Goal: Task Accomplishment & Management: Complete application form

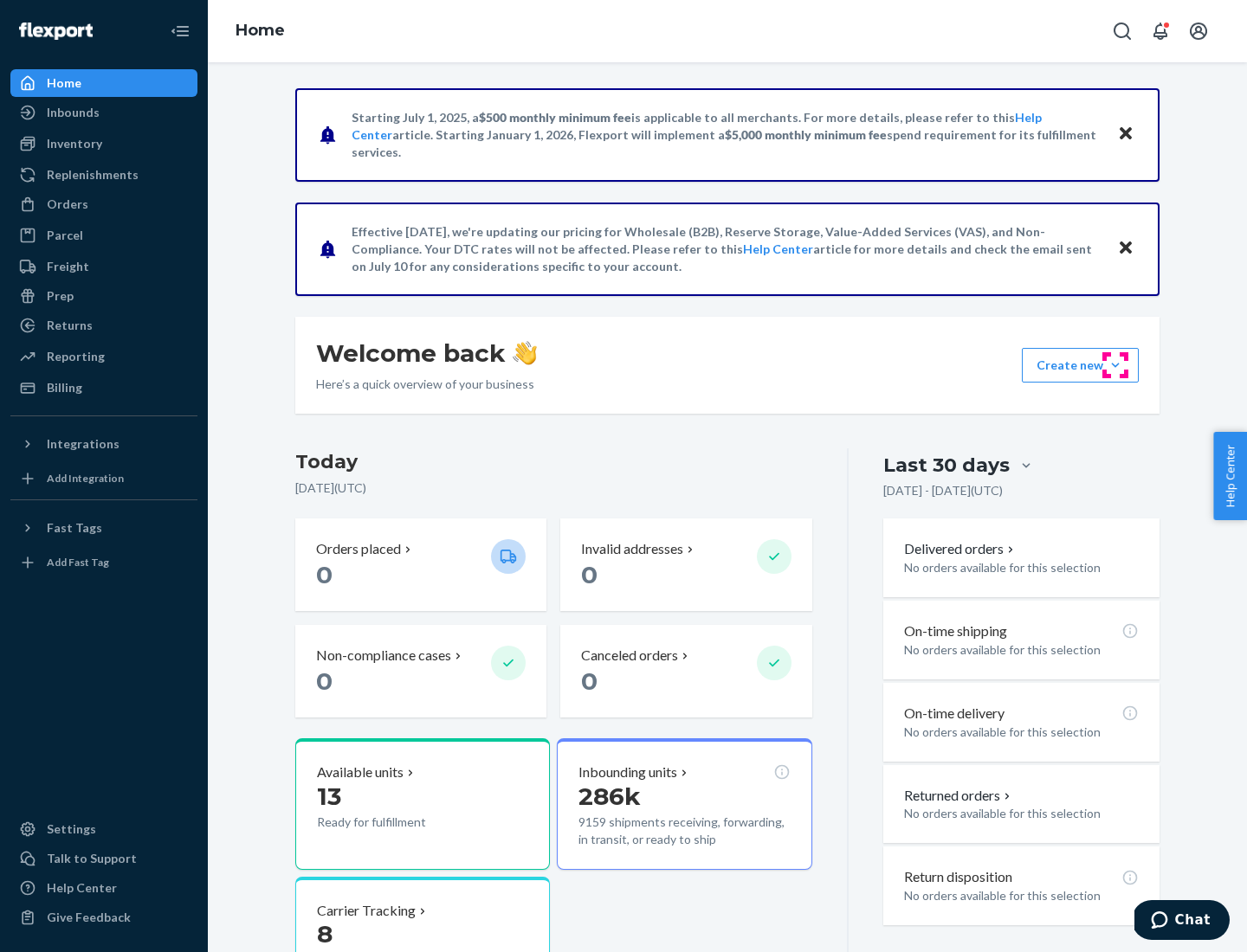
click at [1115, 365] on button "Create new Create new inbound Create new order Create new product" at bounding box center [1080, 365] width 117 height 34
click at [104, 113] on div "Inbounds" at bounding box center [103, 112] width 183 height 24
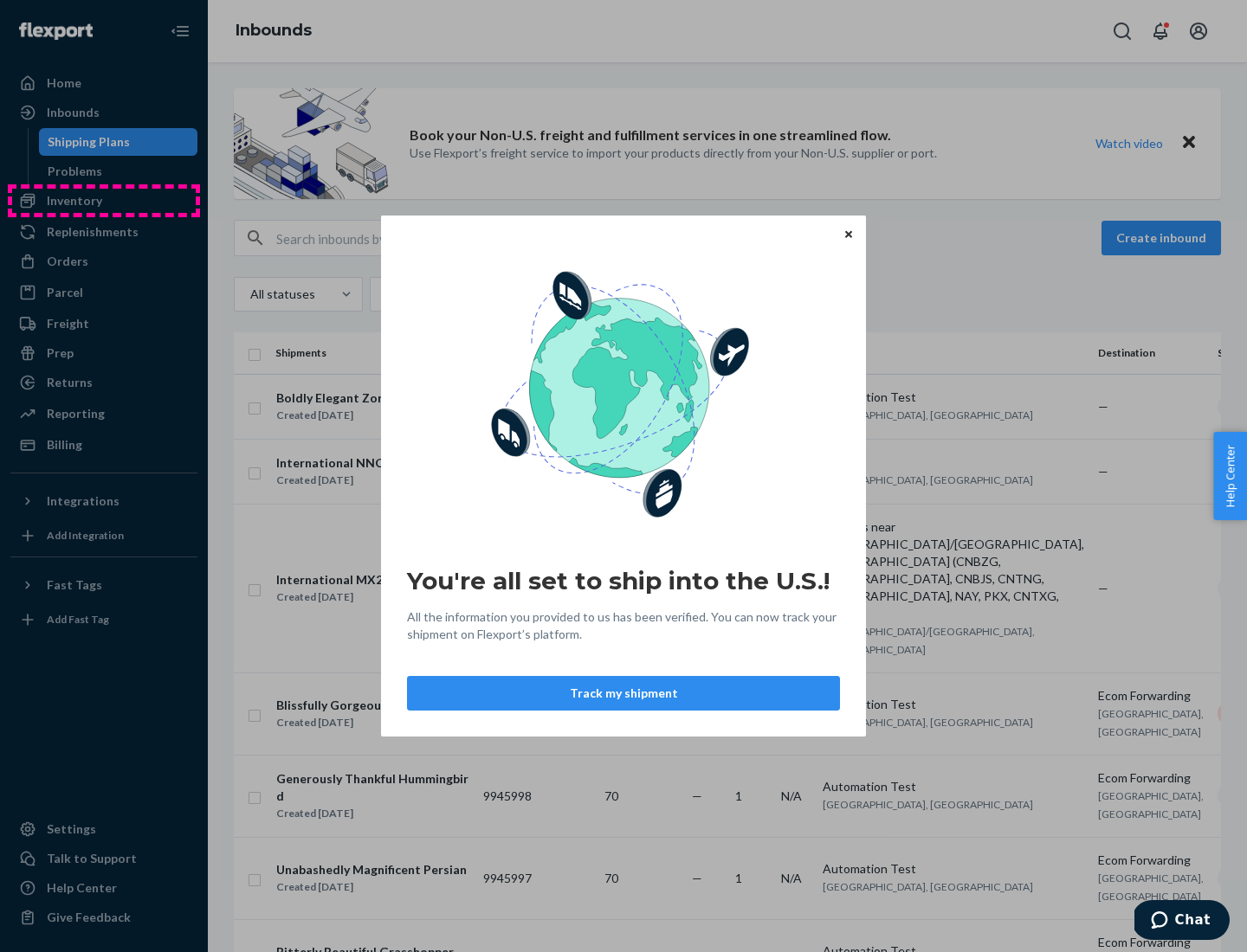
click at [104, 201] on div "You're all set to ship into the U.S.! All the information you provided to us ha…" at bounding box center [624, 476] width 1247 height 952
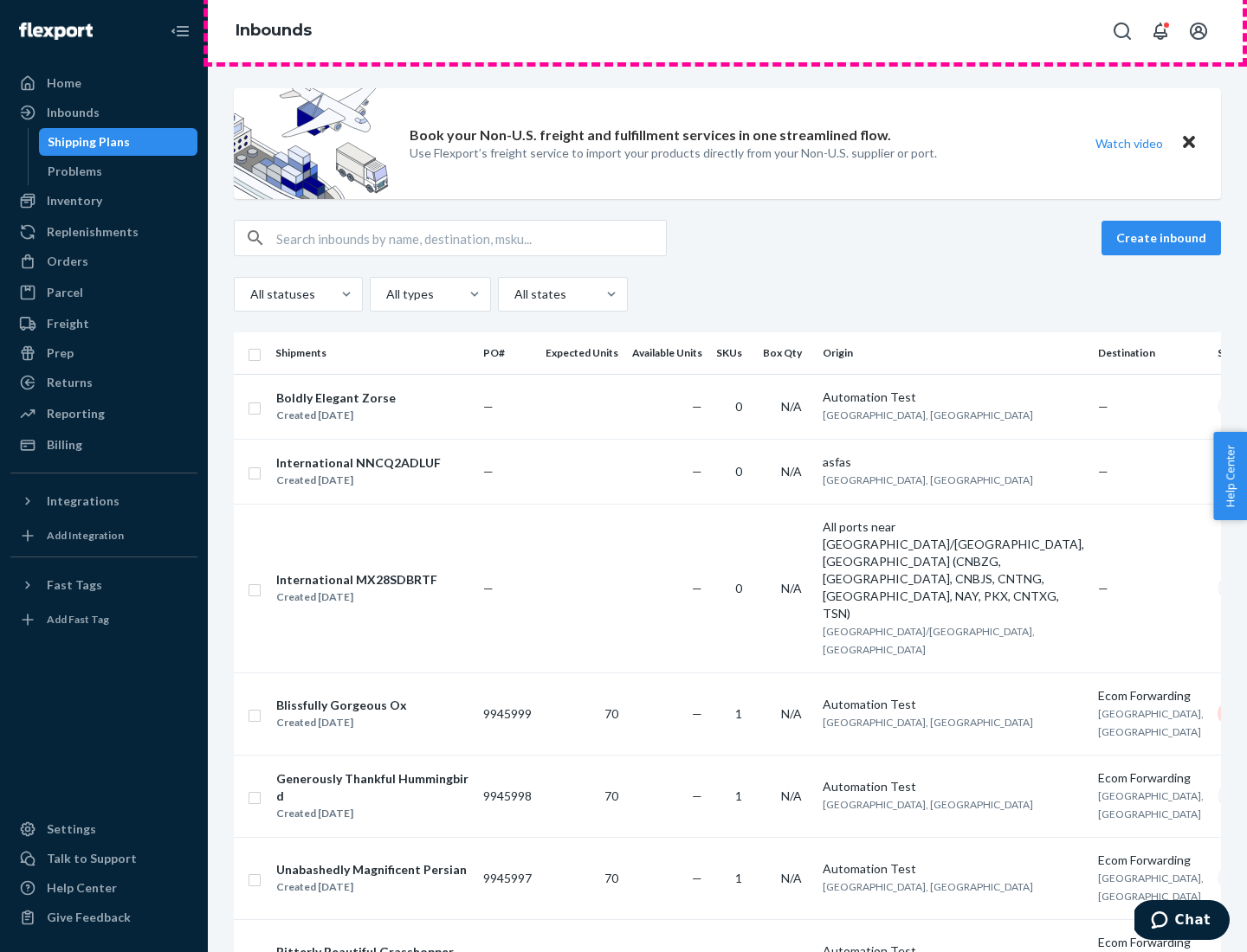
click at [727, 32] on div "Inbounds" at bounding box center [727, 31] width 1039 height 62
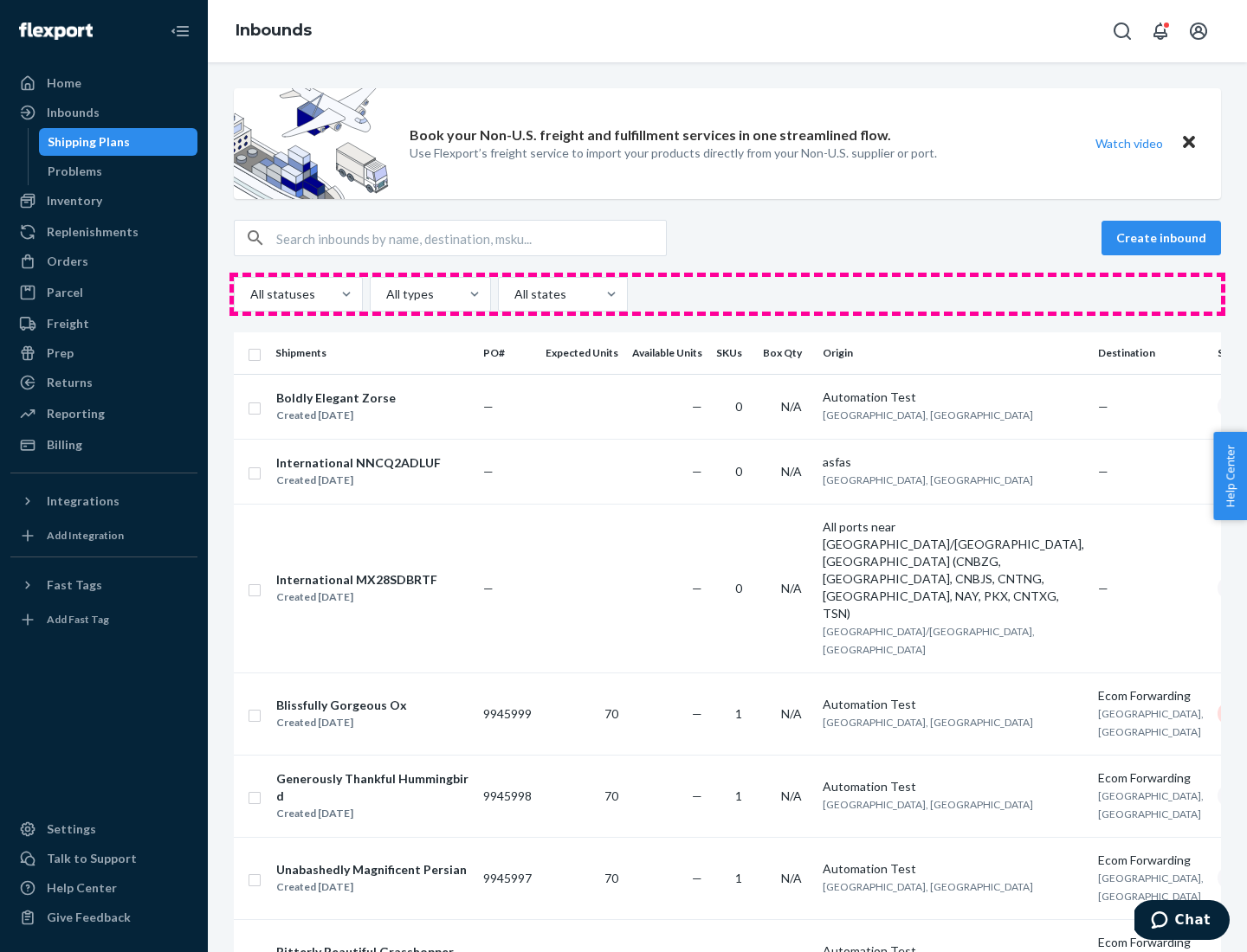
click at [727, 294] on div "All statuses All types All states" at bounding box center [727, 294] width 988 height 34
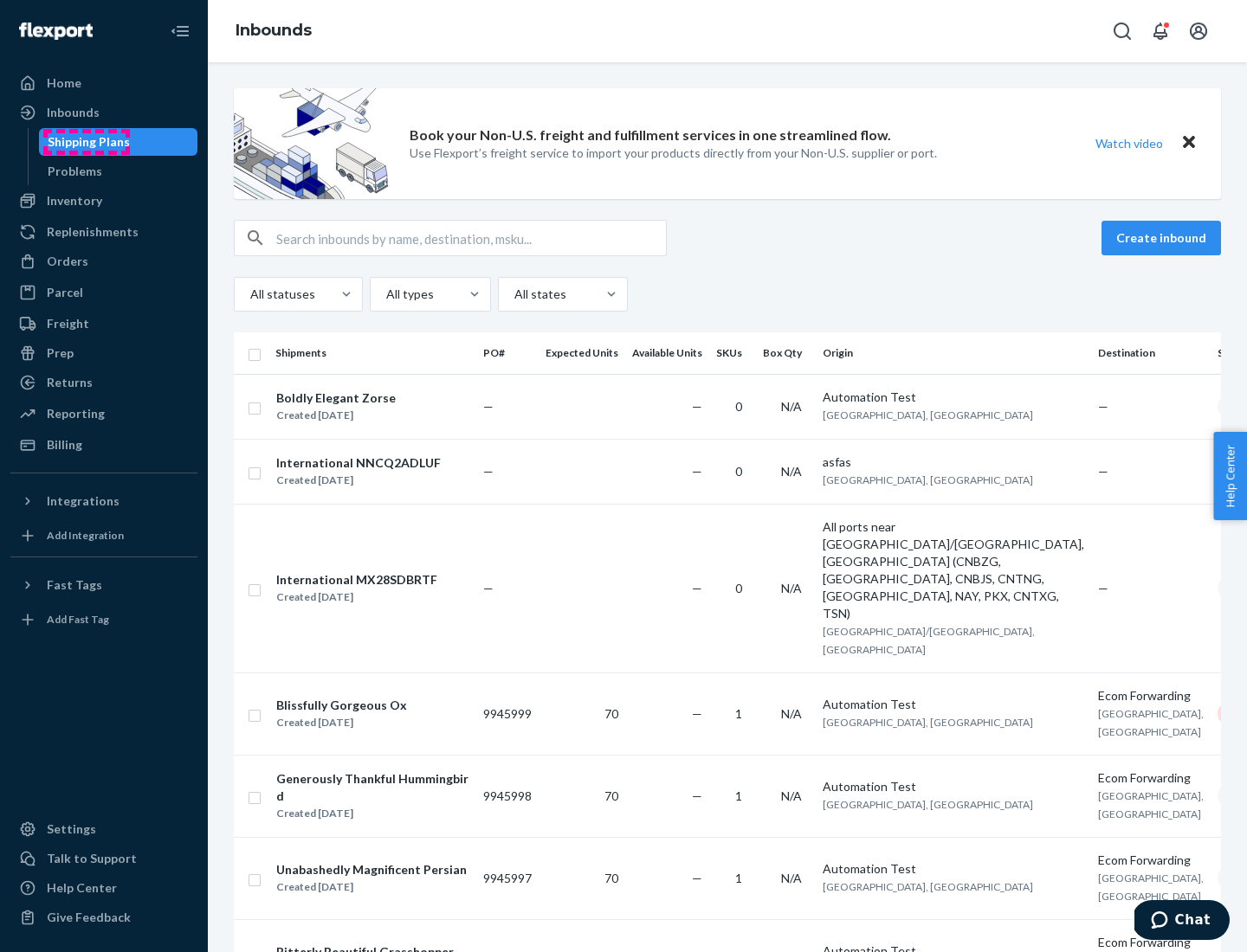
click at [86, 142] on div "Shipping Plans" at bounding box center [89, 142] width 82 height 17
click at [1164, 238] on button "Create inbound" at bounding box center [1161, 238] width 119 height 34
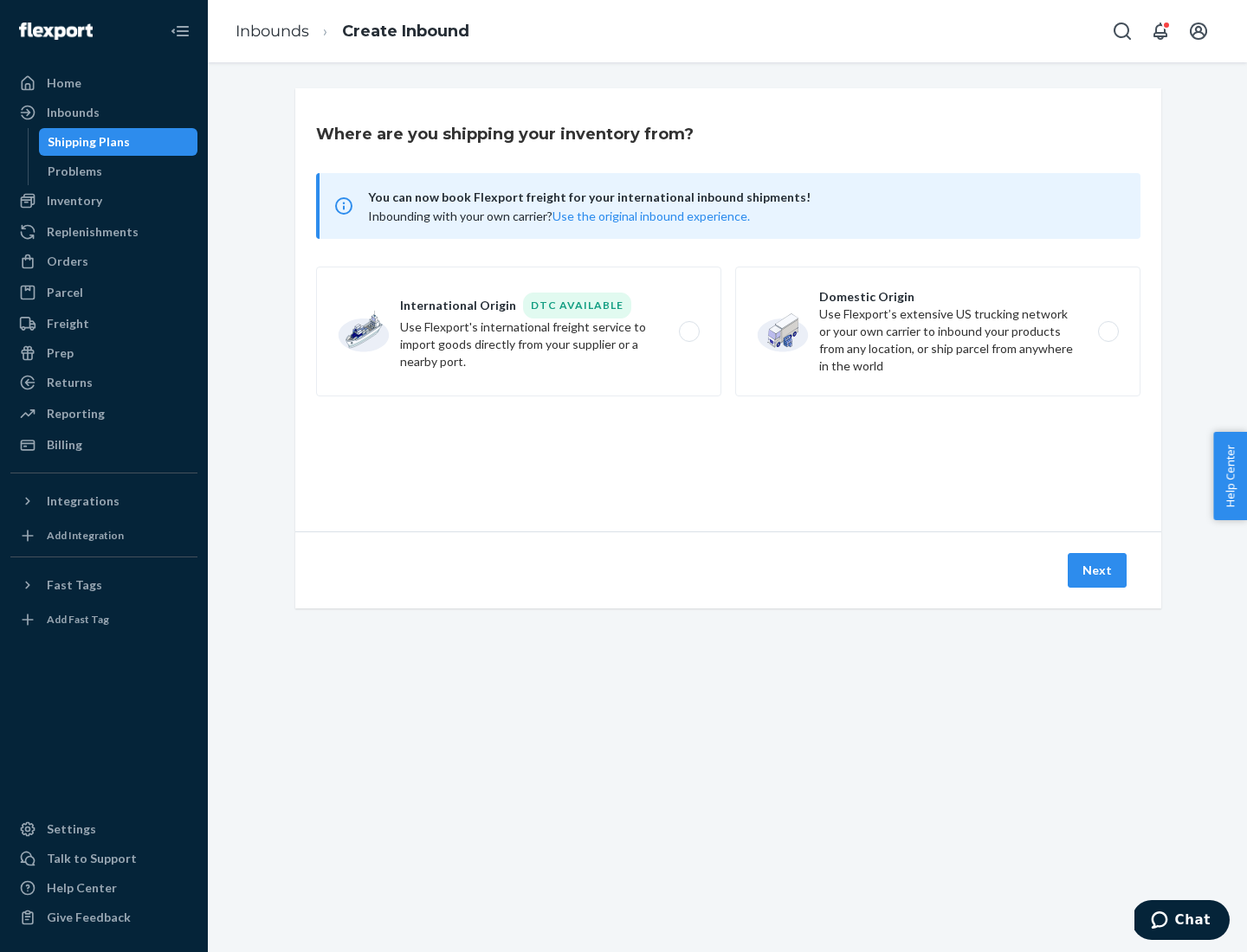
click at [519, 331] on label "International Origin DTC Available Use Flexport's international freight service…" at bounding box center [519, 331] width 406 height 130
click at [689, 331] on input "International Origin DTC Available Use Flexport's international freight service…" at bounding box center [694, 331] width 11 height 11
radio input "true"
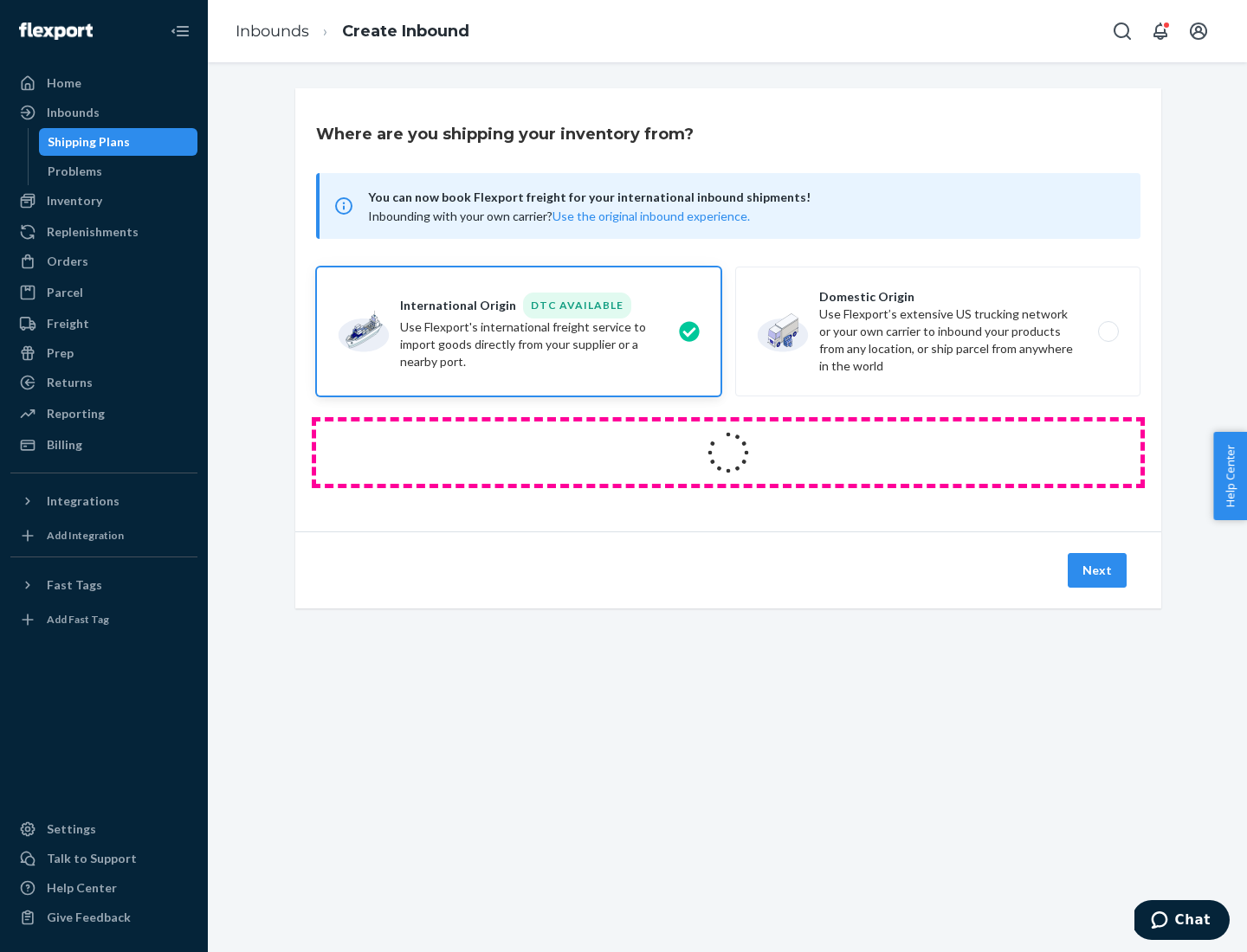
click at [728, 453] on icon at bounding box center [728, 453] width 62 height 62
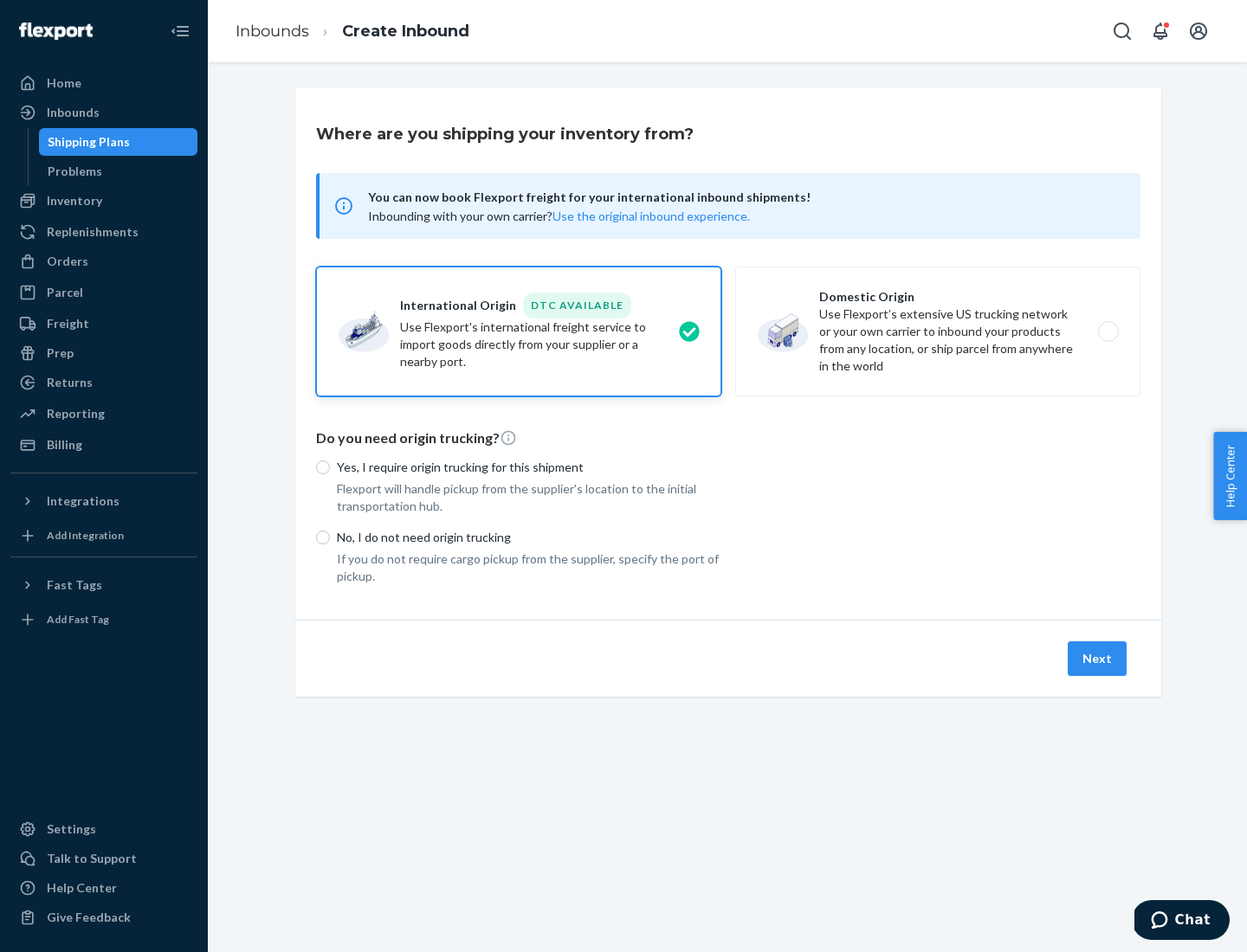
click at [530, 467] on p "Yes, I require origin trucking for this shipment" at bounding box center [530, 467] width 385 height 17
click at [330, 467] on input "Yes, I require origin trucking for this shipment" at bounding box center [323, 467] width 14 height 14
radio input "true"
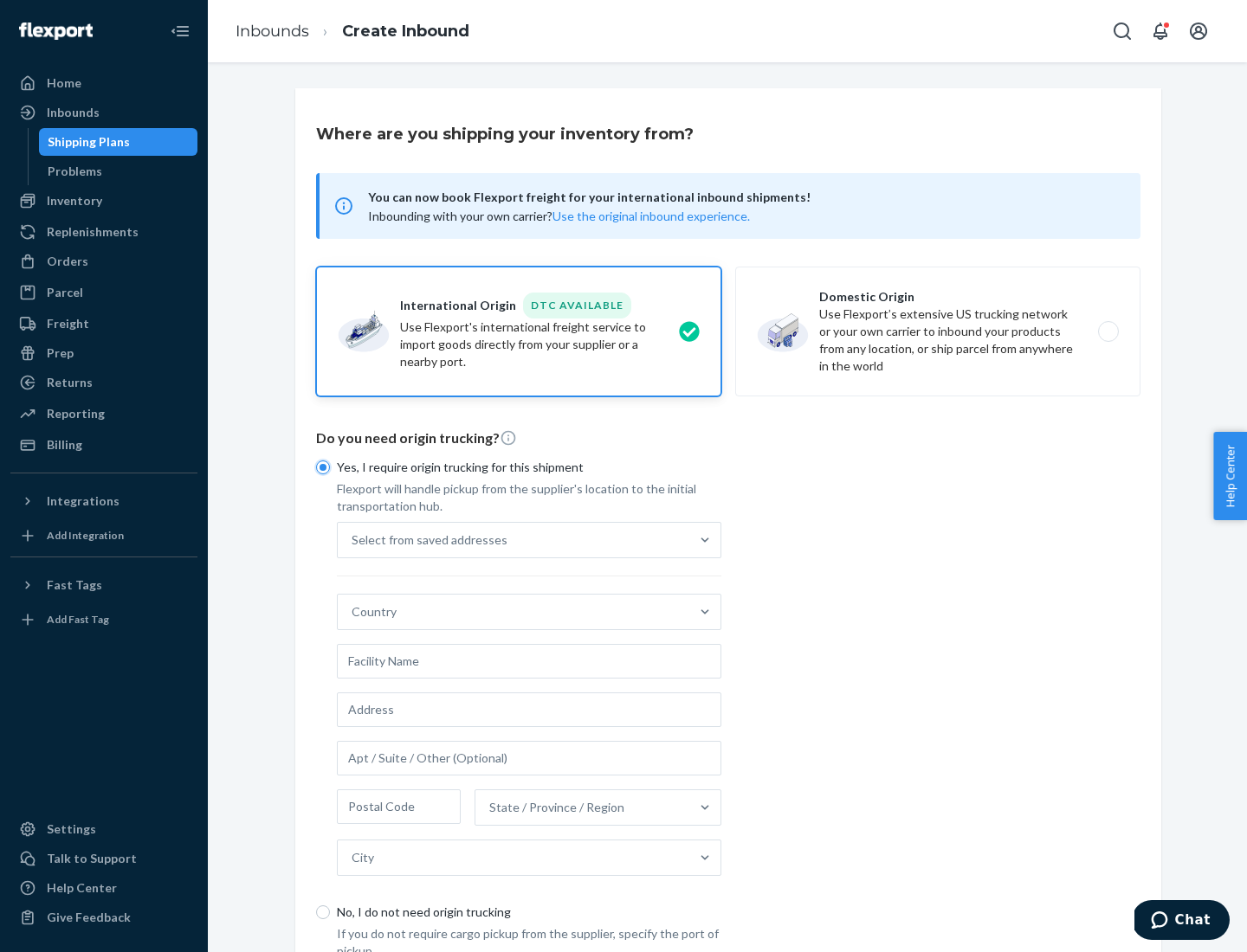
scroll to position [33, 0]
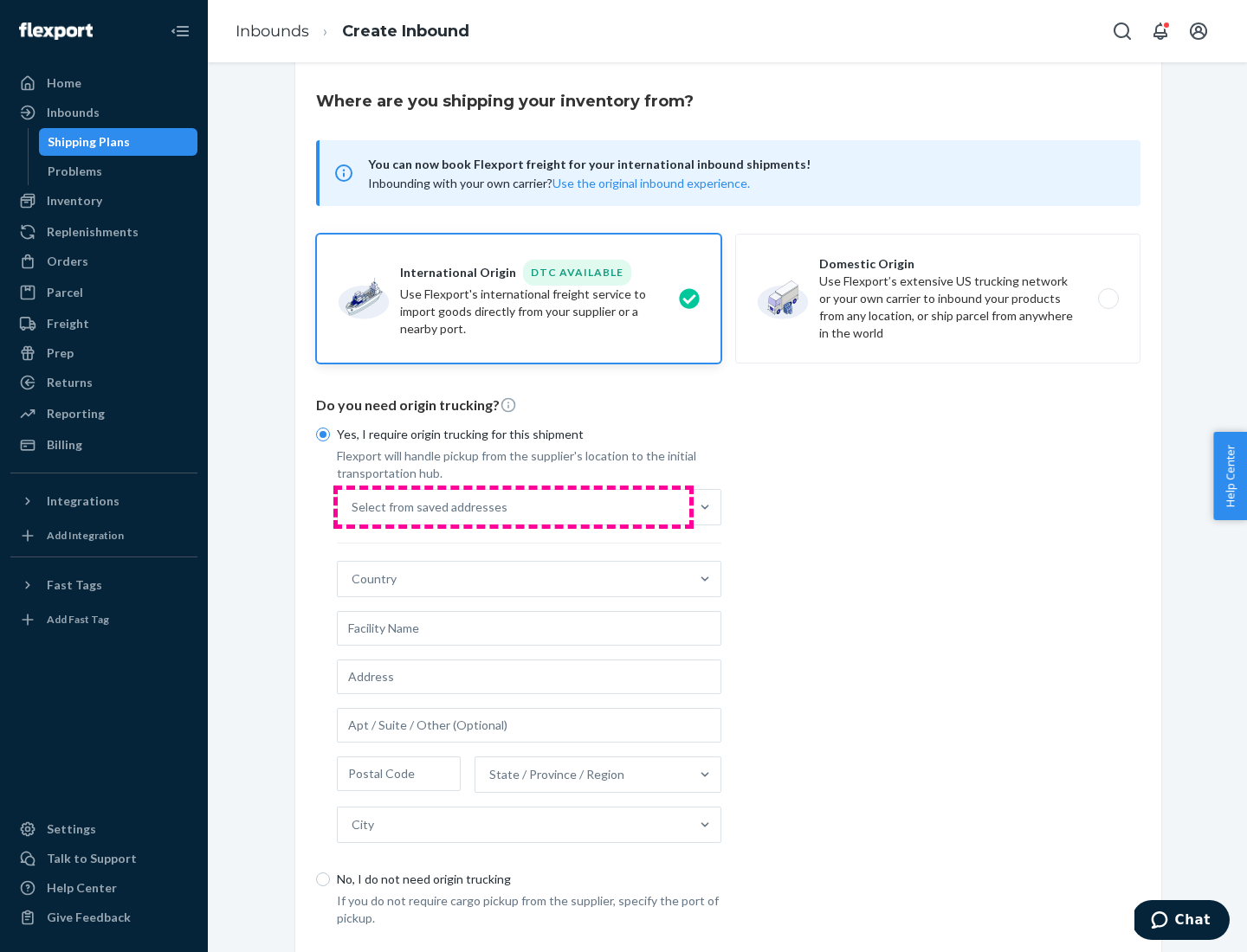
click at [513, 507] on div "Select from saved addresses" at bounding box center [513, 507] width 352 height 34
click at [353, 507] on input "Select from saved addresses" at bounding box center [352, 507] width 2 height 17
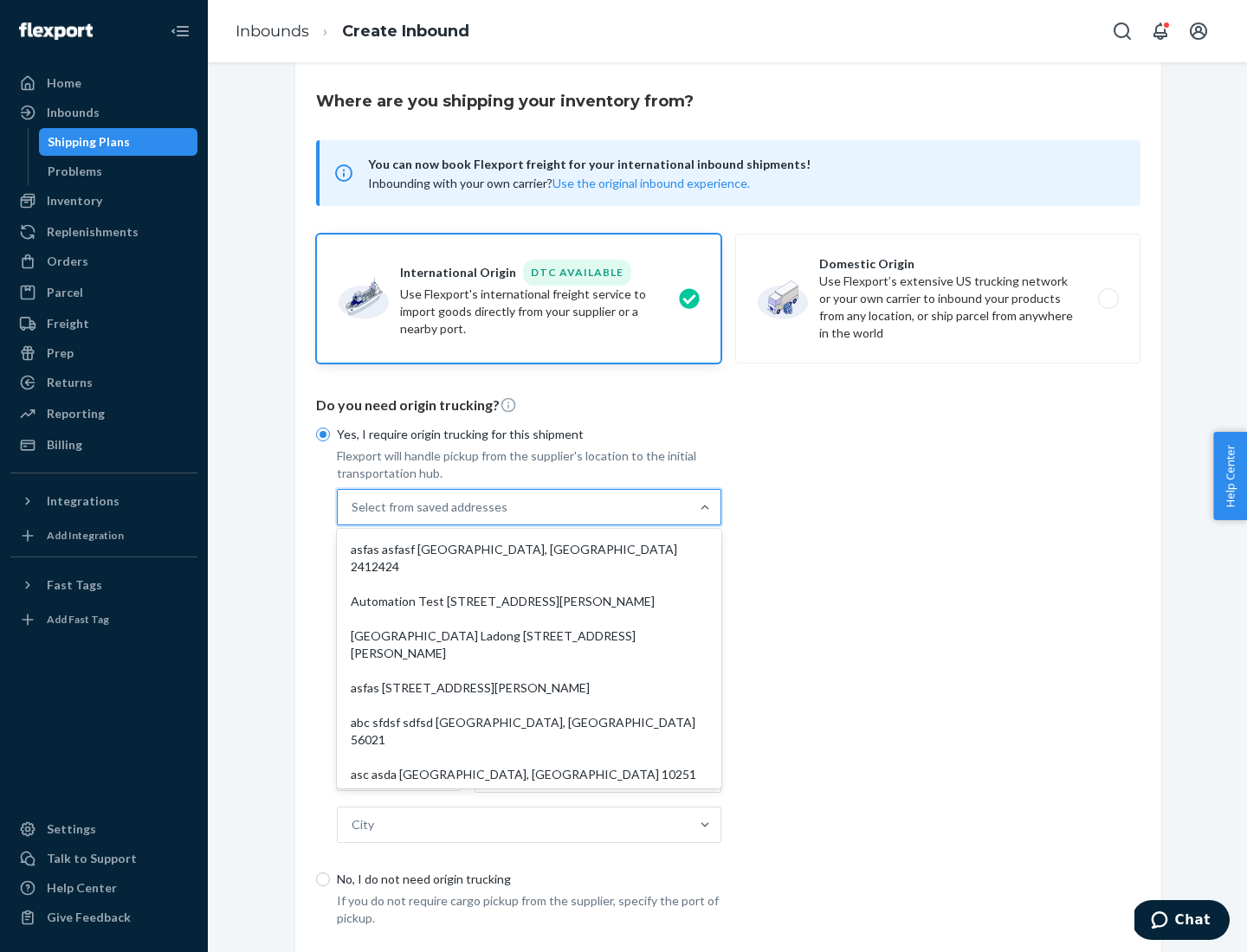
scroll to position [75, 0]
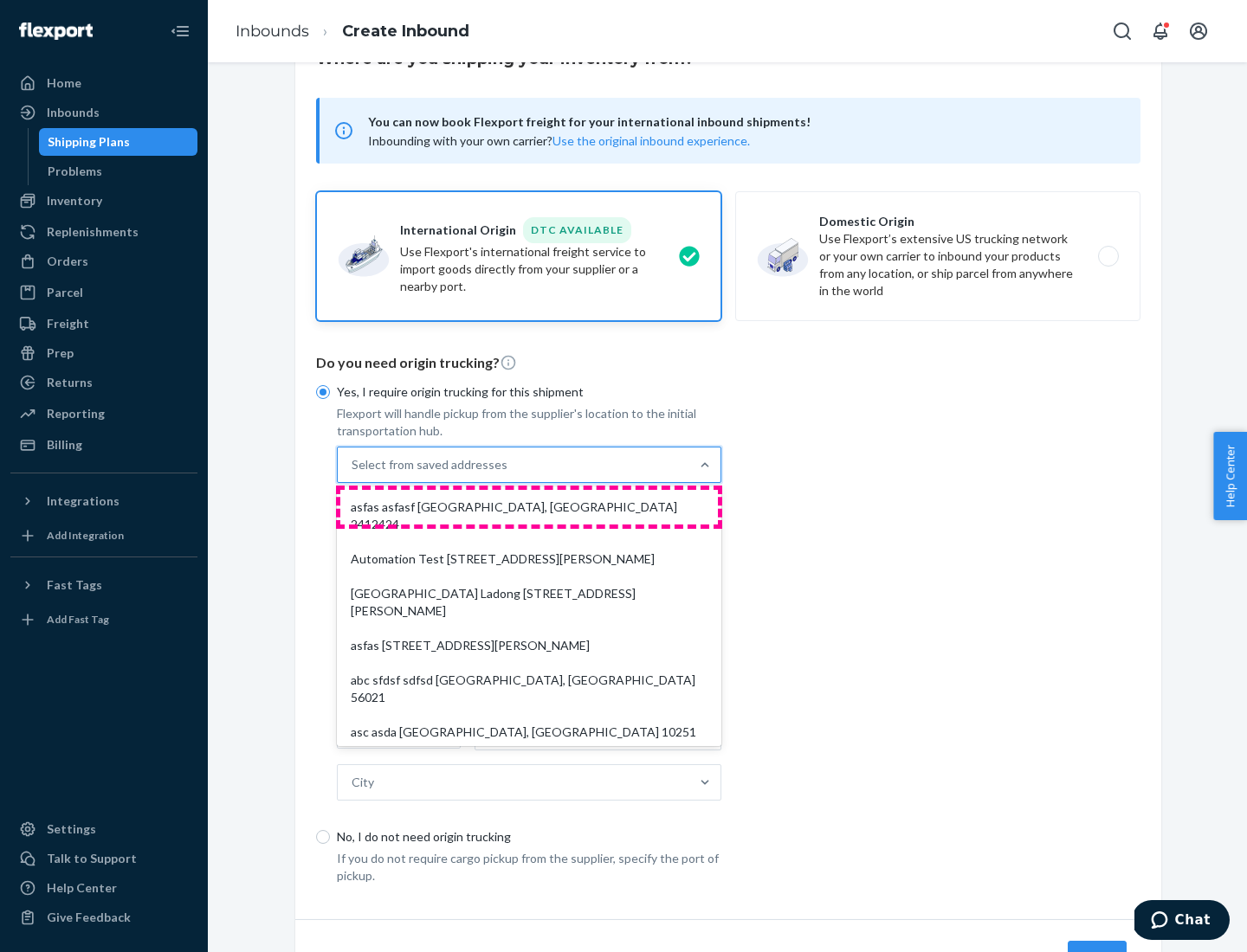
click at [530, 507] on div "asfas asfasf [GEOGRAPHIC_DATA], [GEOGRAPHIC_DATA] 2412424" at bounding box center [530, 516] width 378 height 52
click at [353, 473] on input "option asfas asfasf [GEOGRAPHIC_DATA], [GEOGRAPHIC_DATA] 2412424 focused, 1 of …" at bounding box center [352, 464] width 2 height 17
type input "asfas"
type input "asfasf"
type input "2412424"
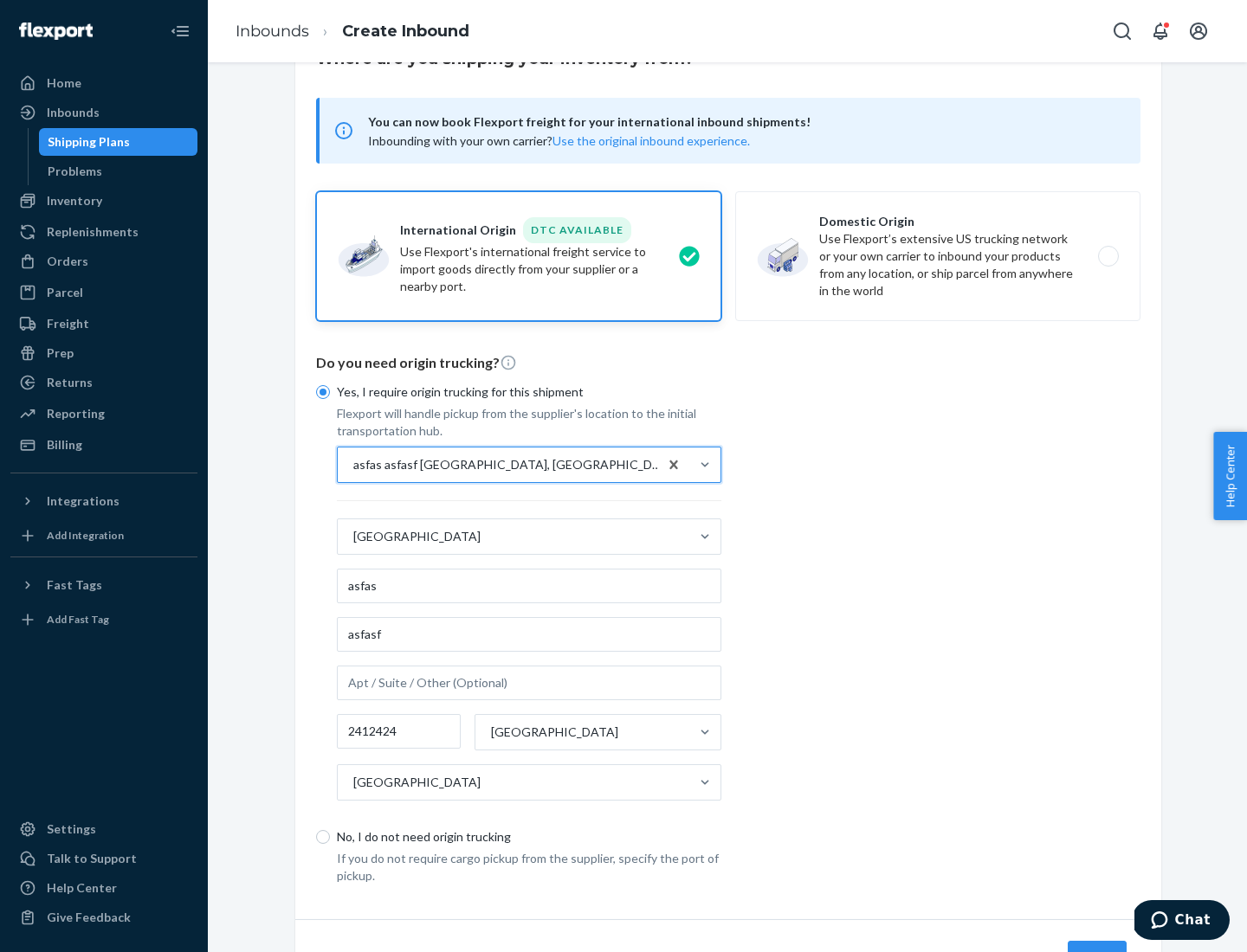
scroll to position [161, 0]
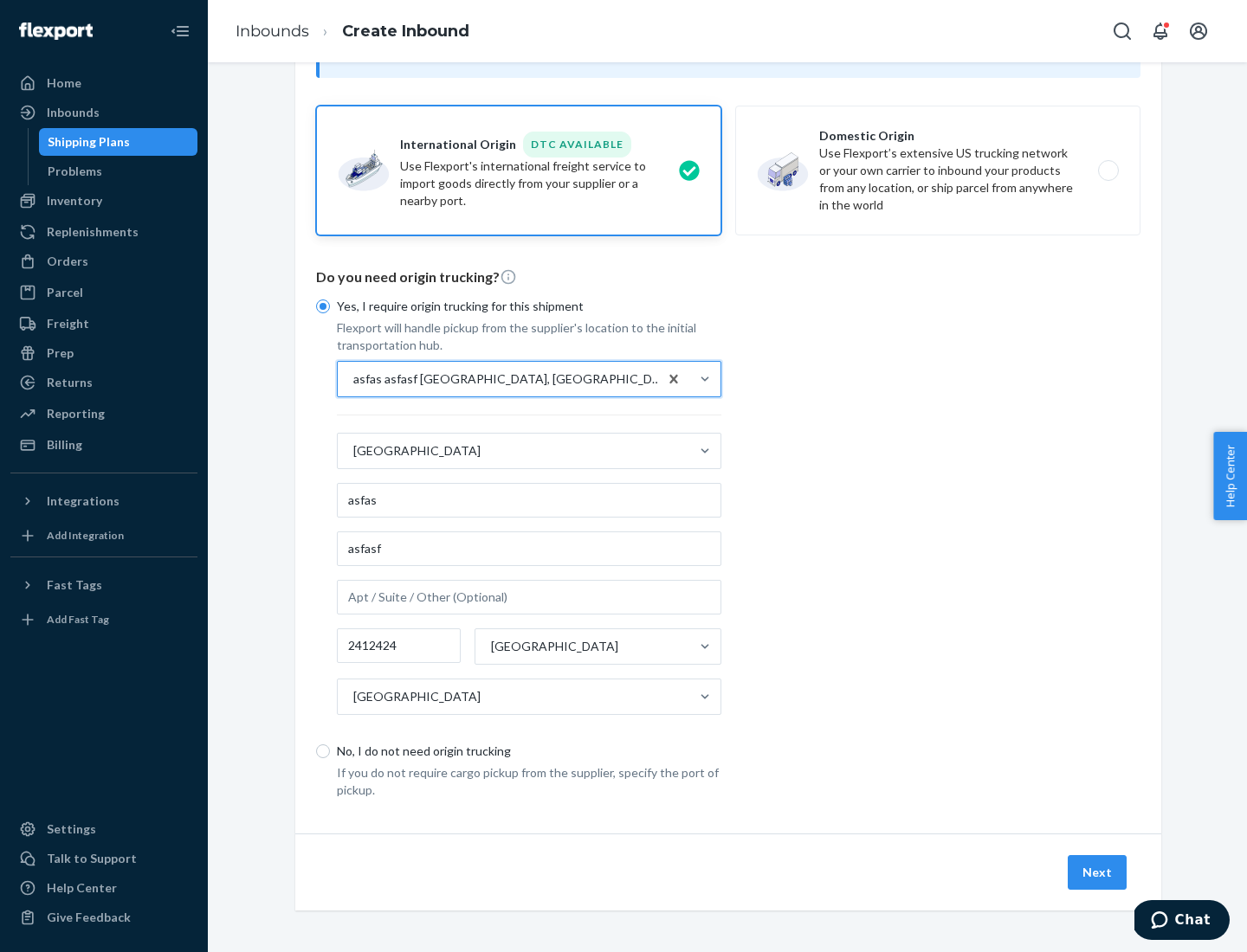
click at [1098, 872] on button "Next" at bounding box center [1097, 873] width 59 height 34
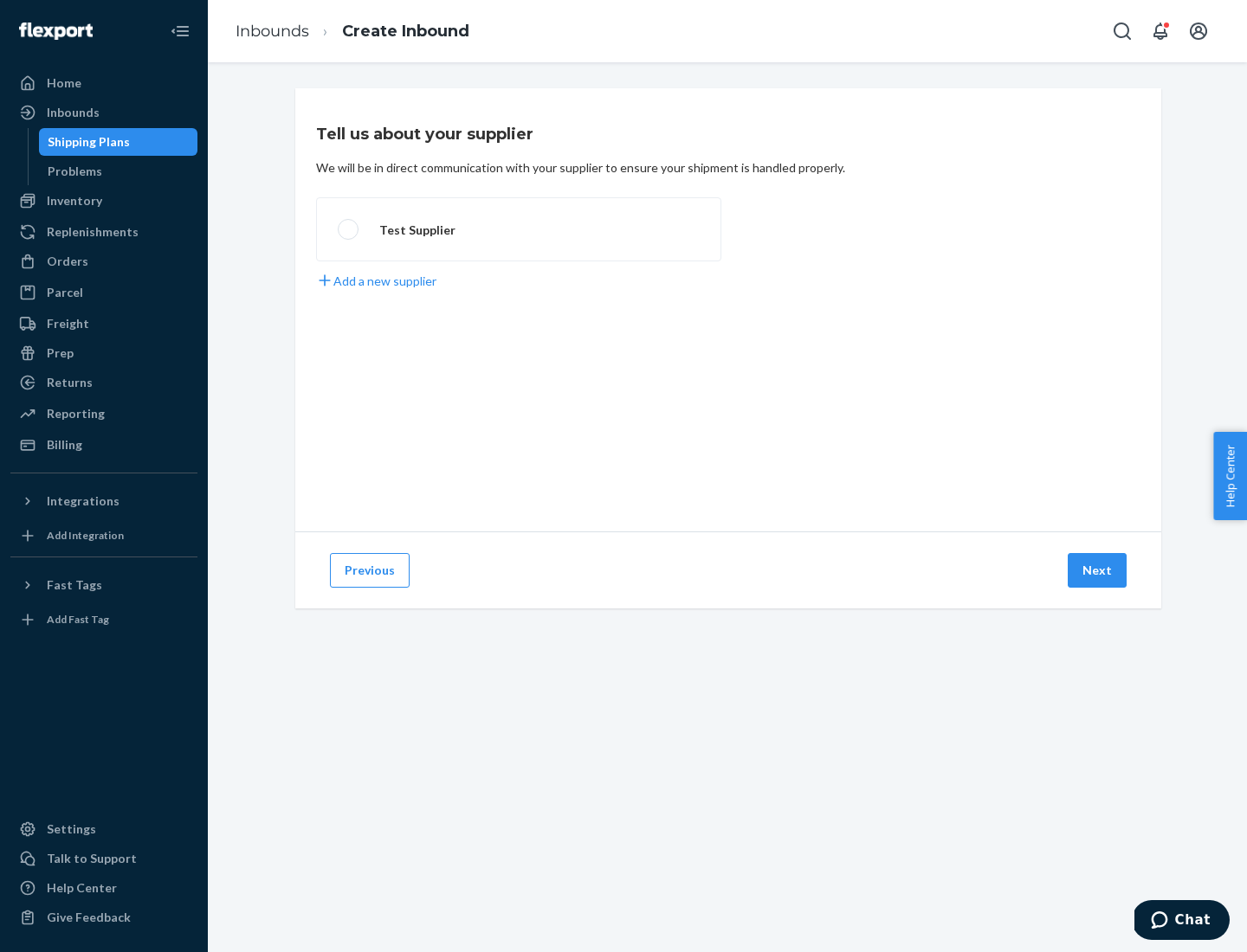
click at [519, 229] on label "Test Supplier" at bounding box center [519, 229] width 406 height 64
click at [349, 229] on input "Test Supplier" at bounding box center [343, 229] width 11 height 11
radio input "true"
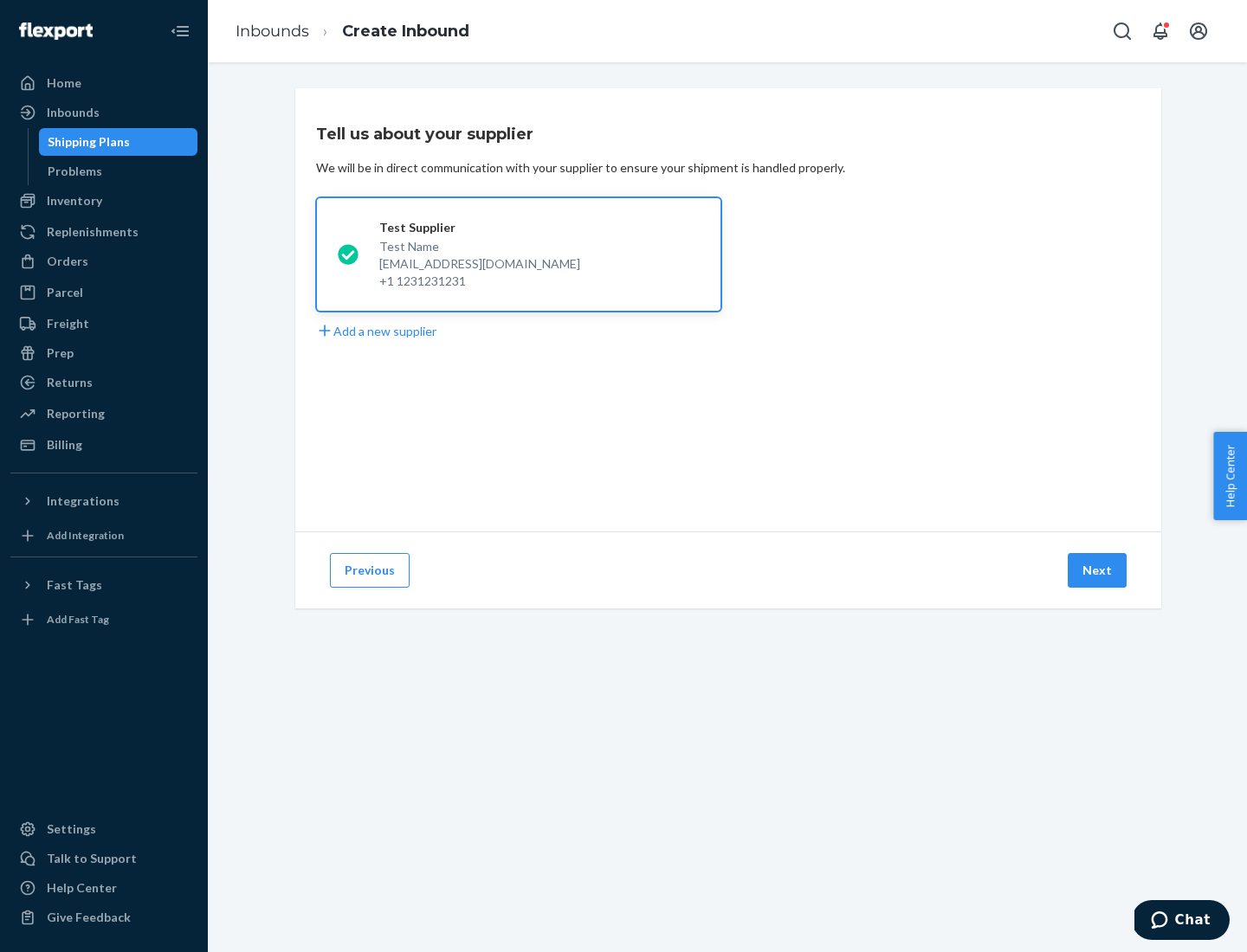
click at [1098, 571] on button "Next" at bounding box center [1097, 570] width 59 height 34
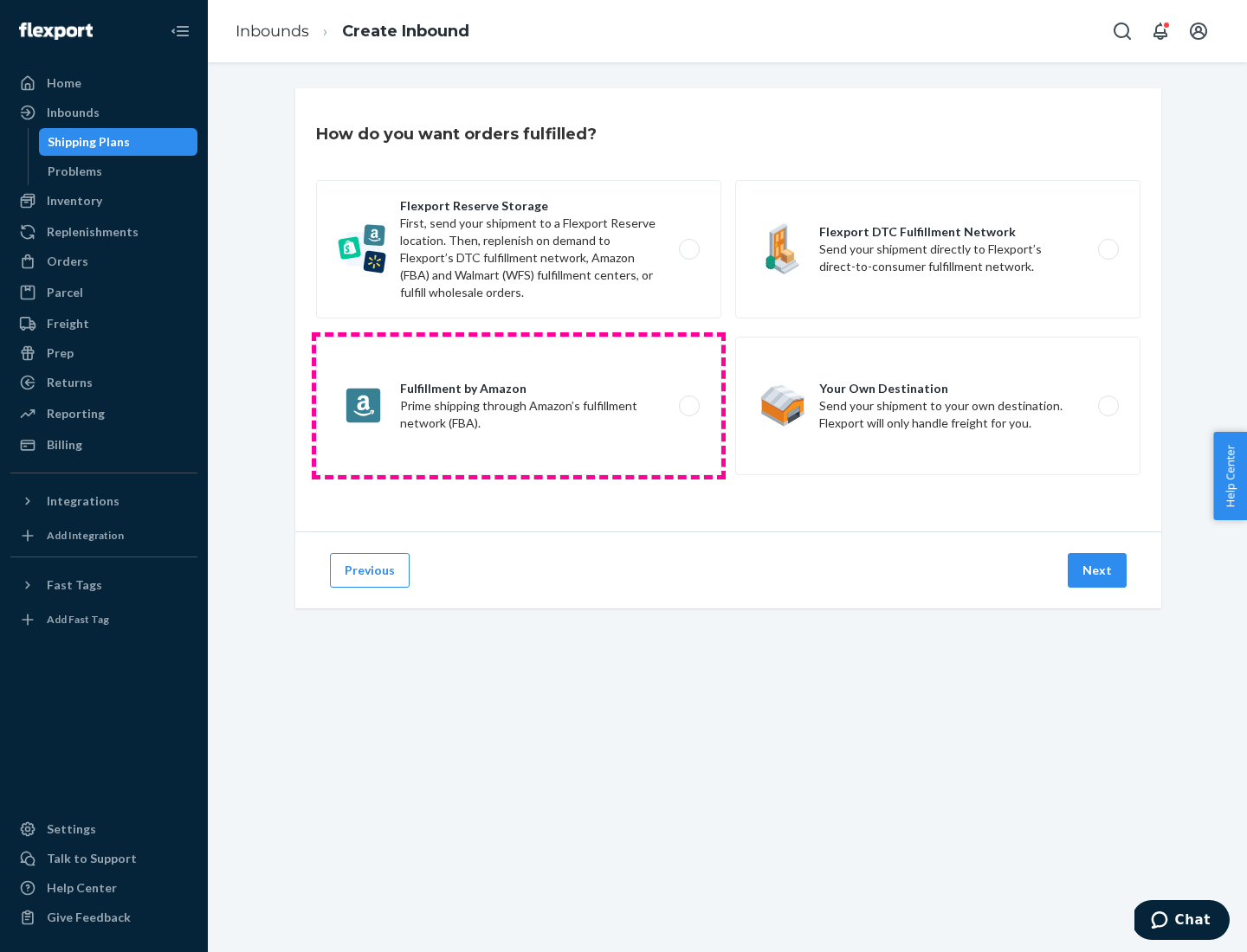
click at [519, 406] on label "Fulfillment by Amazon Prime shipping through Amazon’s fulfillment network (FBA)." at bounding box center [519, 406] width 406 height 138
click at [689, 406] on input "Fulfillment by Amazon Prime shipping through Amazon’s fulfillment network (FBA)." at bounding box center [694, 406] width 11 height 11
radio input "true"
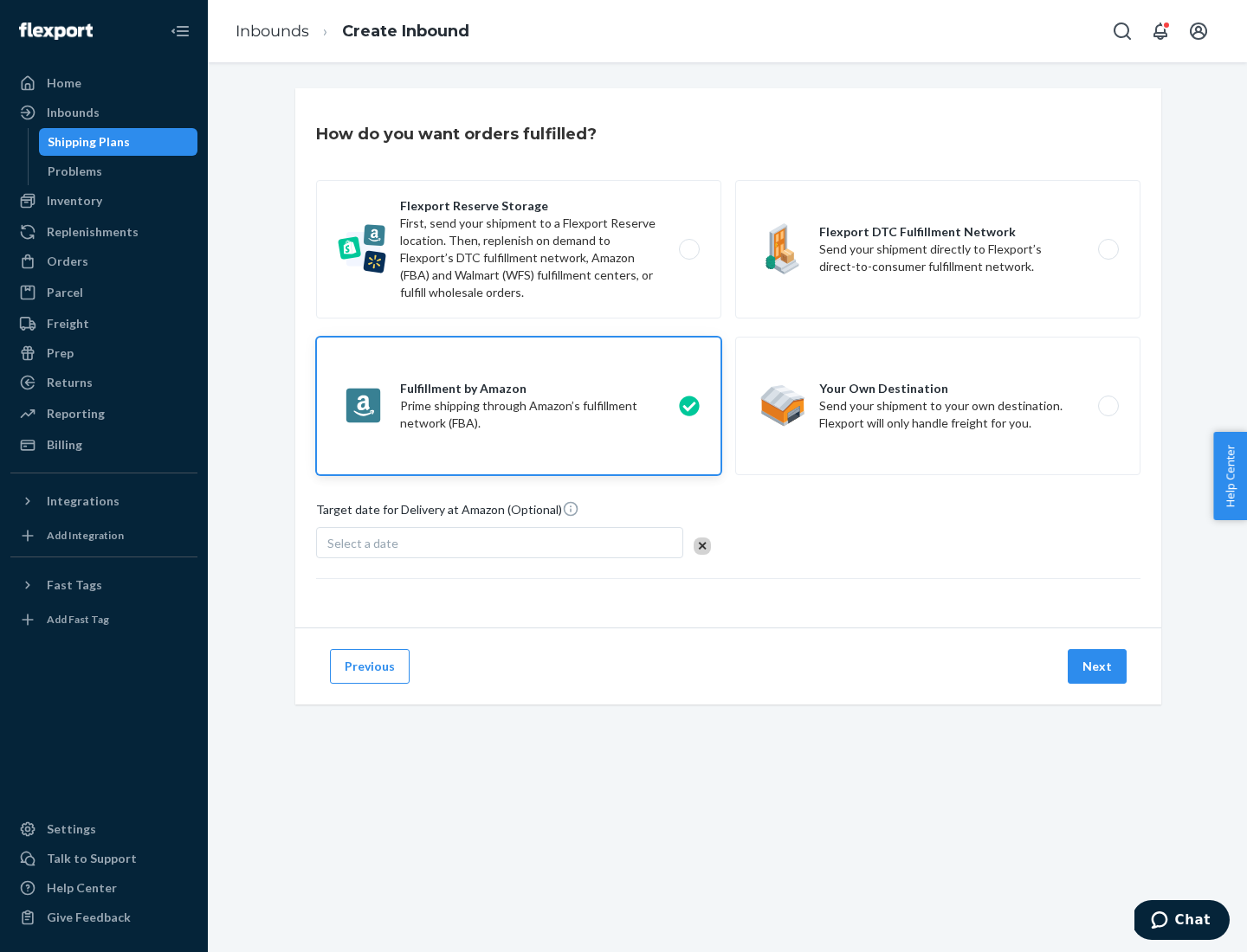
click at [1098, 667] on button "Next" at bounding box center [1097, 667] width 59 height 34
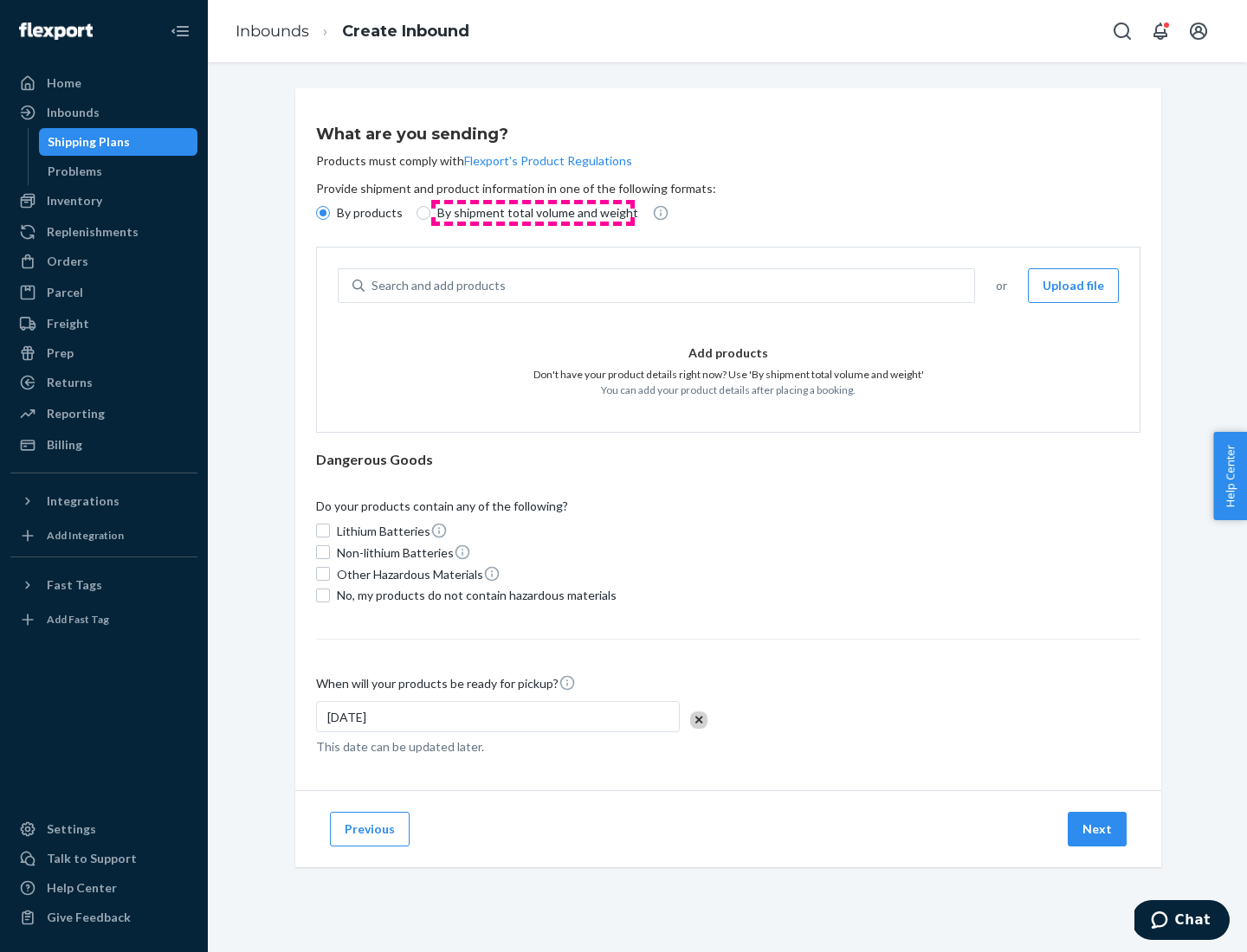
click at [532, 213] on p "By shipment total volume and weight" at bounding box center [538, 212] width 201 height 17
click at [430, 213] on input "By shipment total volume and weight" at bounding box center [423, 212] width 14 height 14
radio input "true"
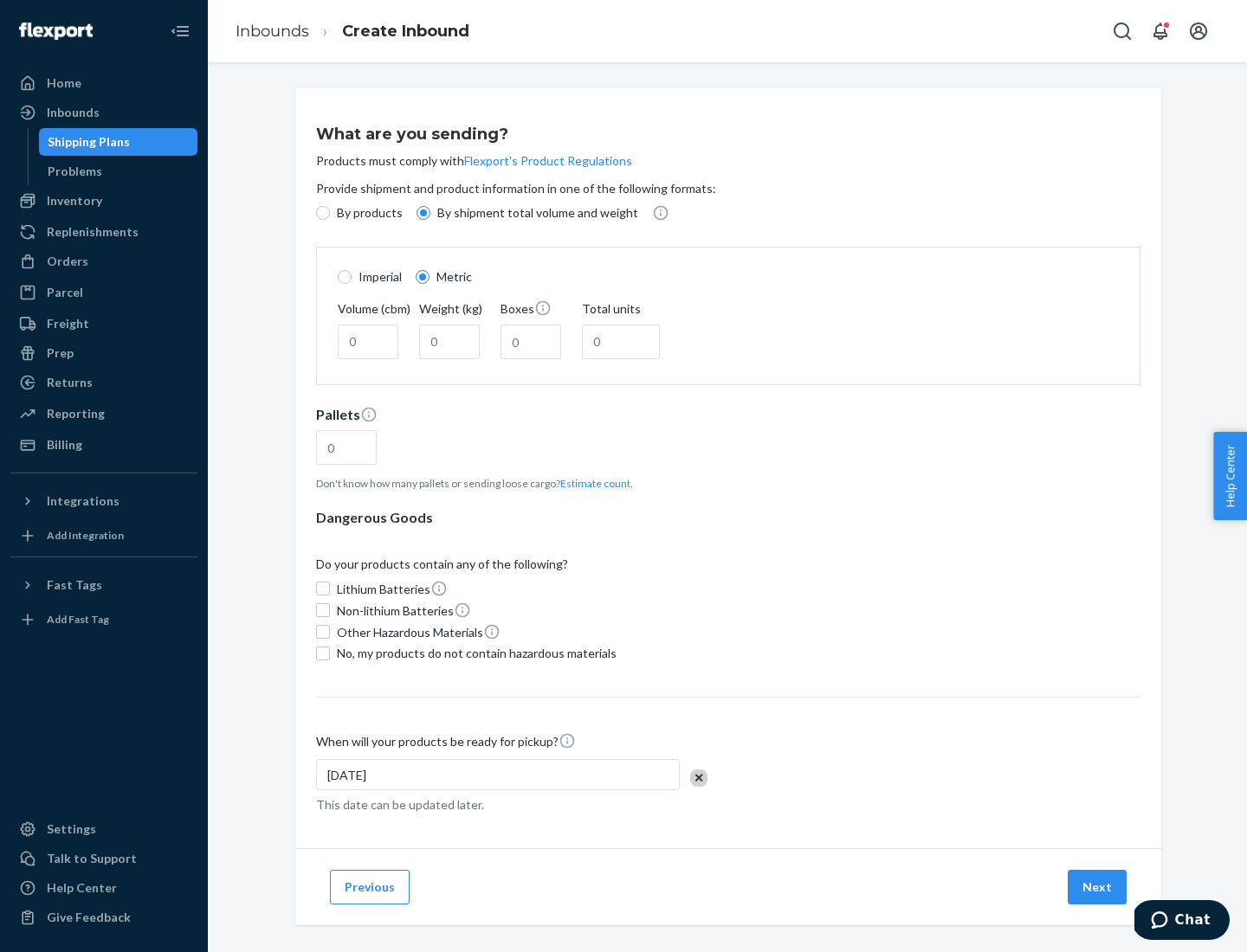
click at [368, 213] on p "By products" at bounding box center [370, 212] width 66 height 17
click at [330, 213] on input "By products" at bounding box center [323, 212] width 14 height 14
radio input "true"
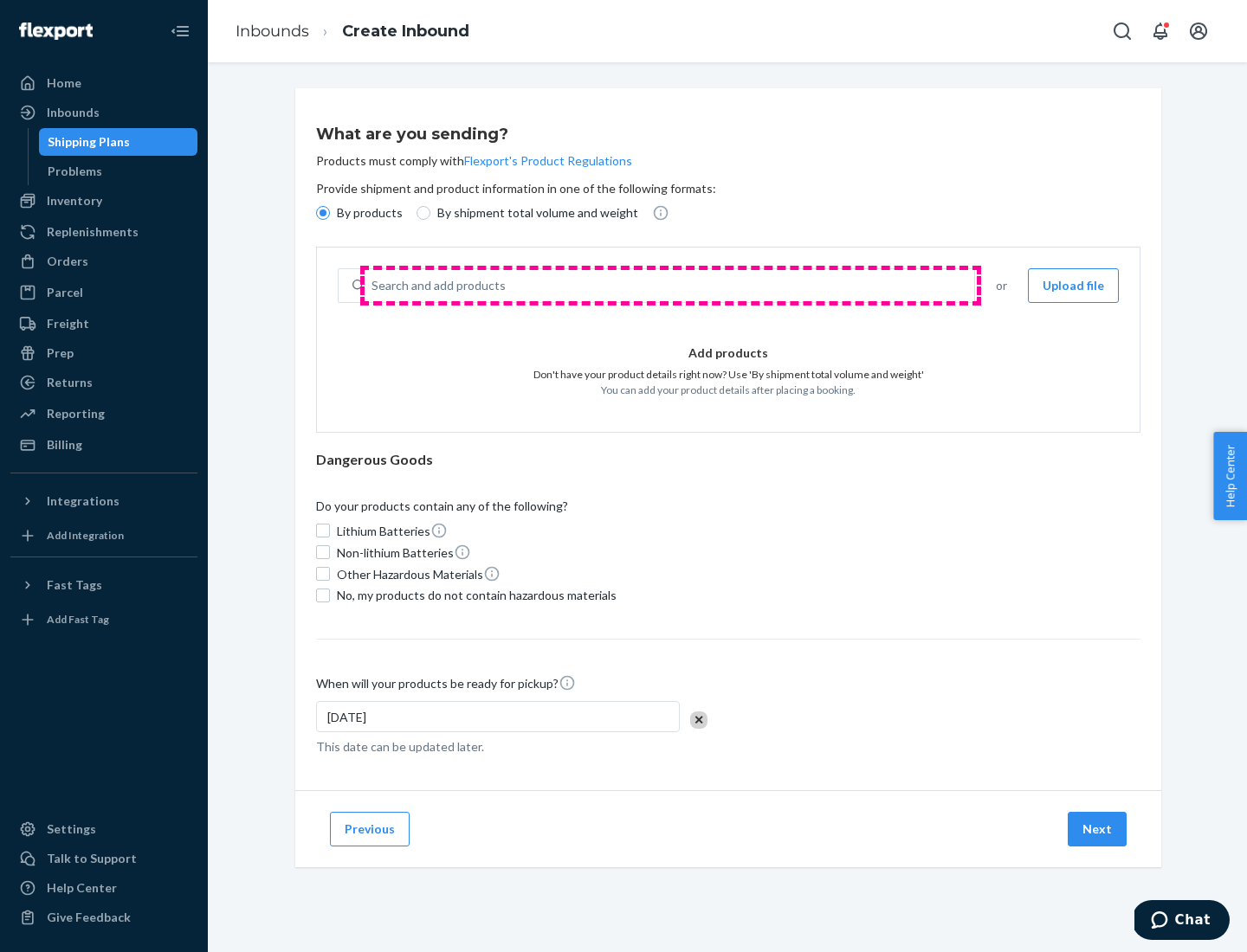
click at [670, 285] on div "Search and add products" at bounding box center [669, 285] width 610 height 32
click at [373, 285] on input "Search and add products" at bounding box center [372, 285] width 2 height 17
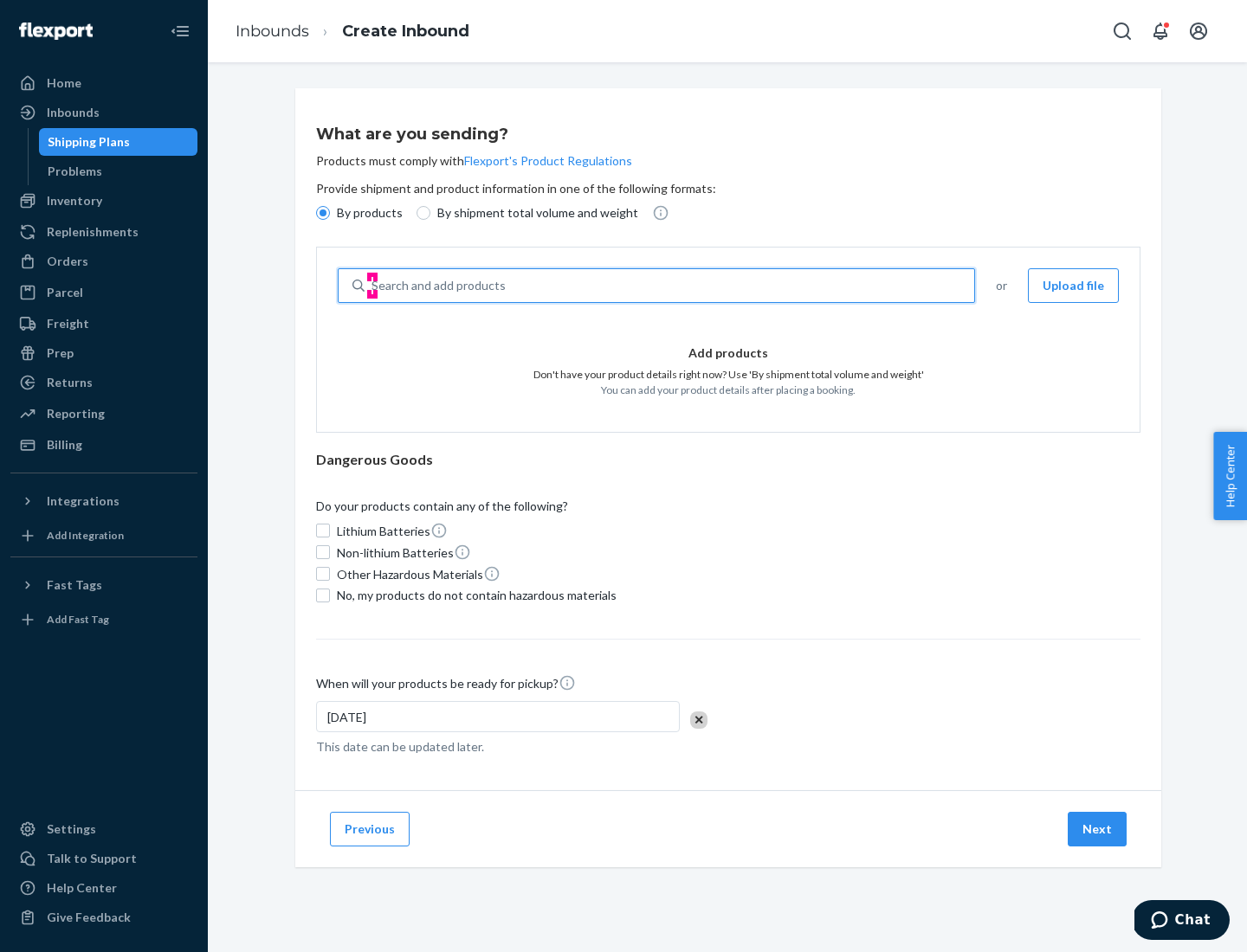
type input "test"
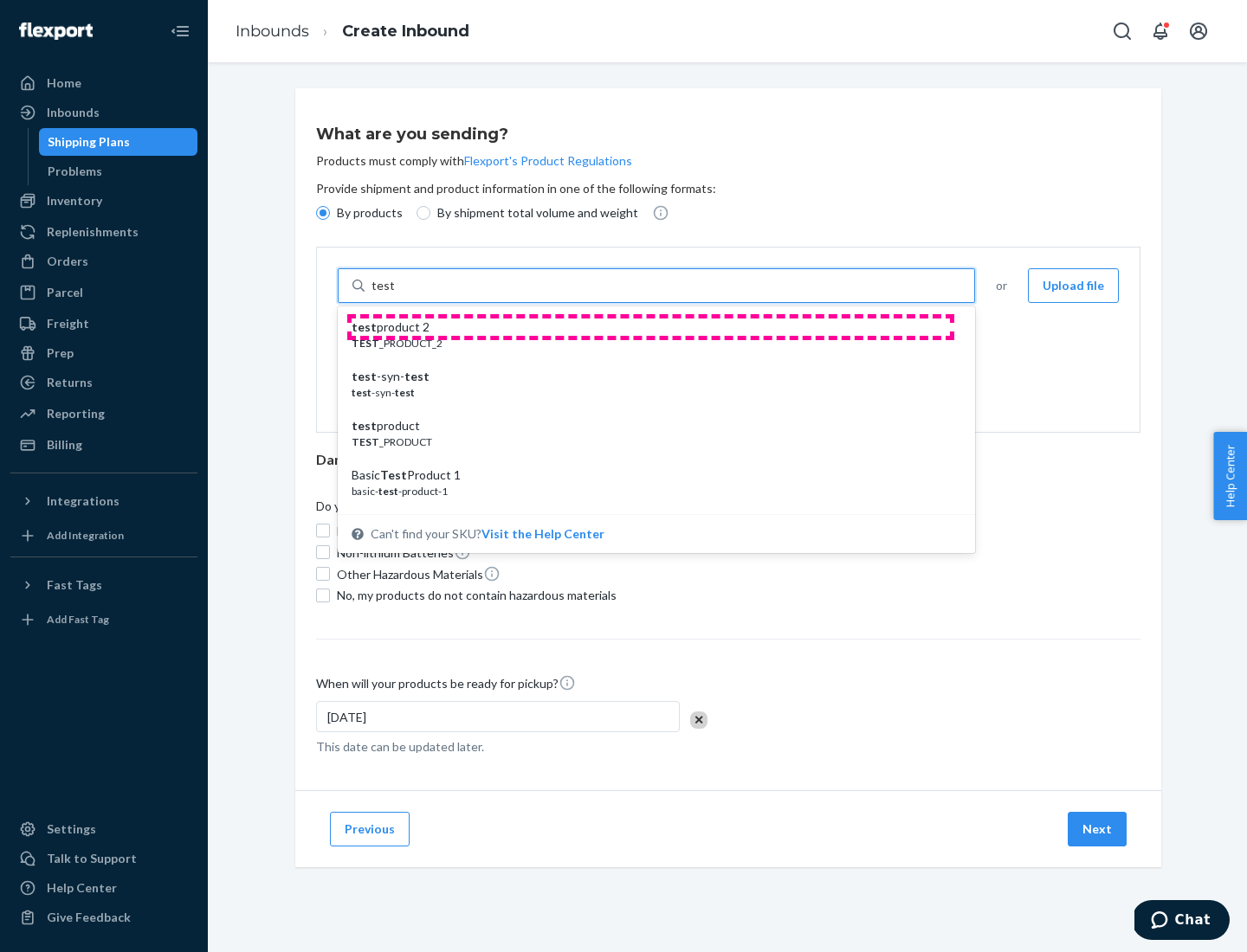
click at [651, 327] on div "test product 2" at bounding box center [649, 327] width 595 height 17
click at [394, 294] on input "test" at bounding box center [382, 285] width 23 height 17
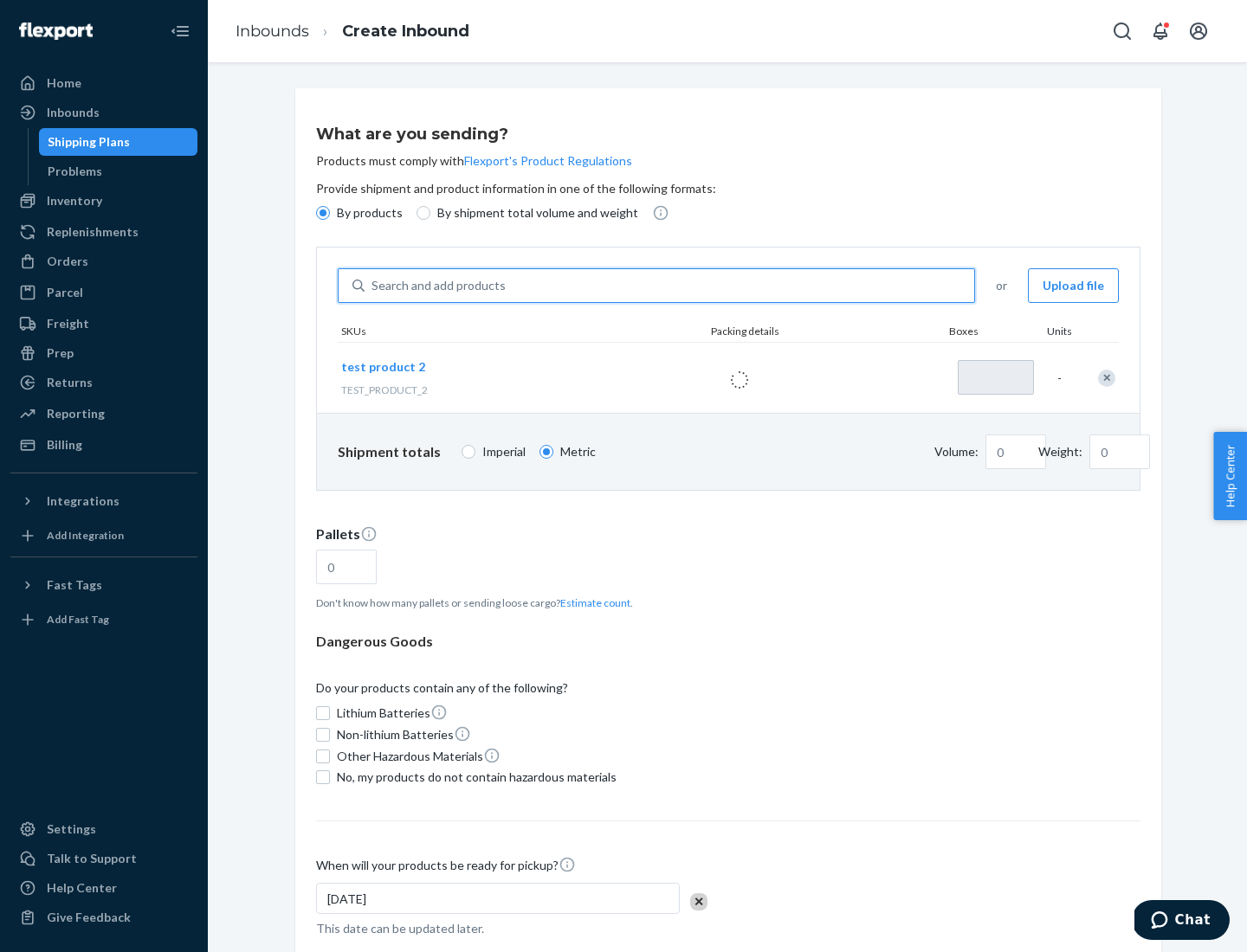
type input "1"
type input "0.02"
type input "22.23"
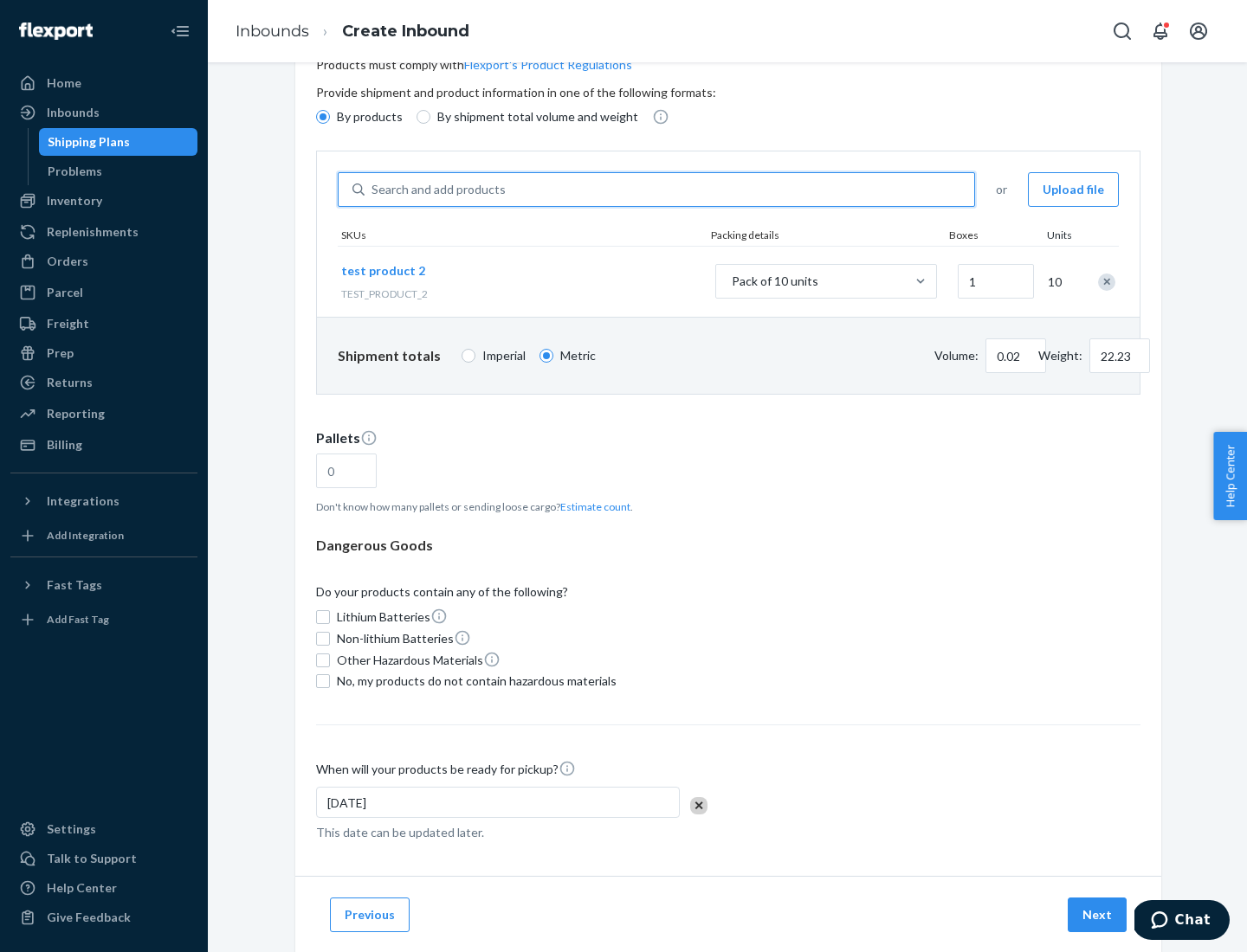
click at [592, 507] on button "Estimate count" at bounding box center [595, 507] width 70 height 14
type input "1"
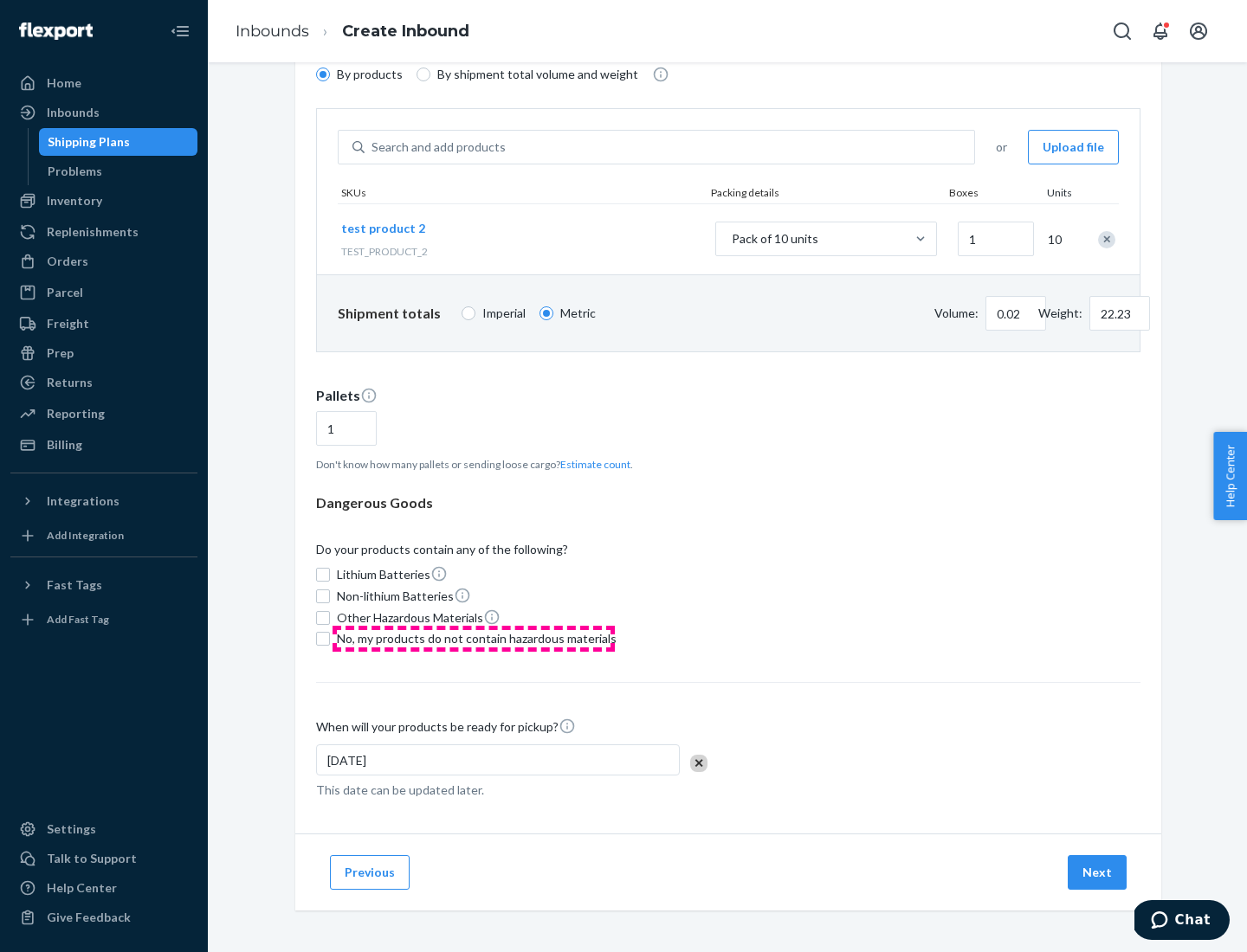
click at [473, 639] on span "No, my products do not contain hazardous materials" at bounding box center [477, 639] width 280 height 17
click at [330, 639] on input "No, my products do not contain hazardous materials" at bounding box center [323, 639] width 14 height 14
checkbox input "true"
click at [1098, 873] on button "Next" at bounding box center [1097, 873] width 59 height 34
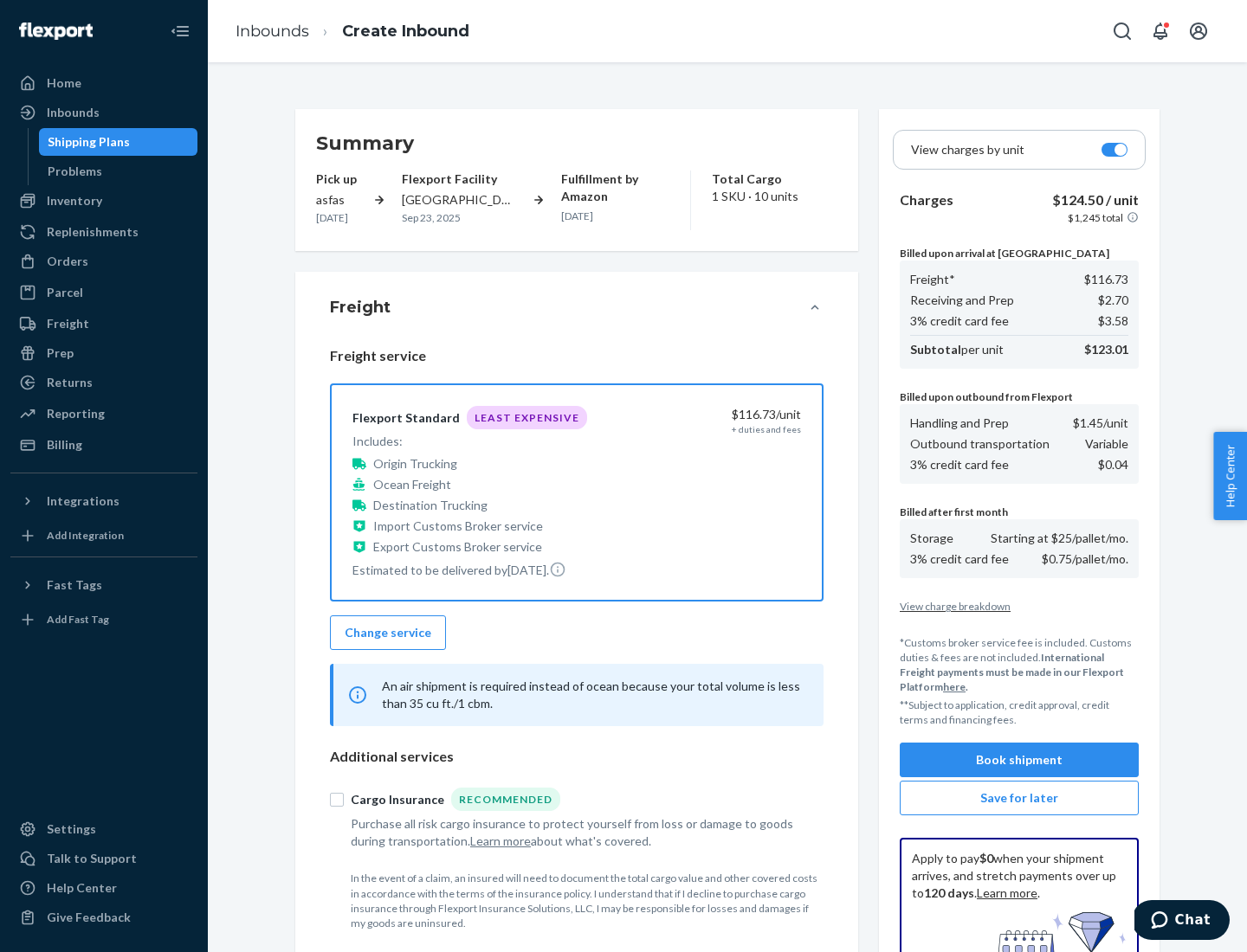
scroll to position [253, 0]
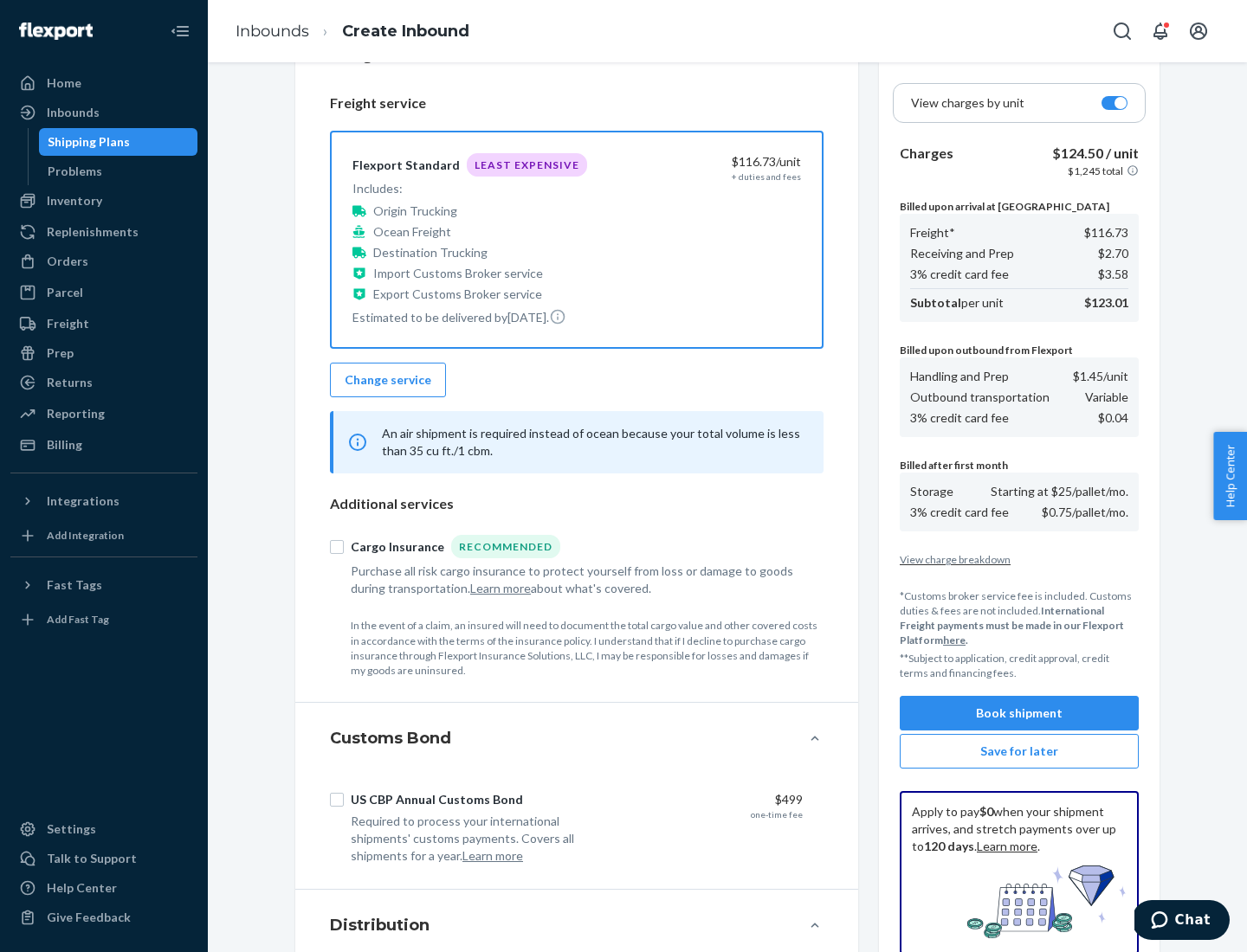
click at [1019, 714] on button "Book shipment" at bounding box center [1019, 714] width 239 height 34
